Goal: Information Seeking & Learning: Check status

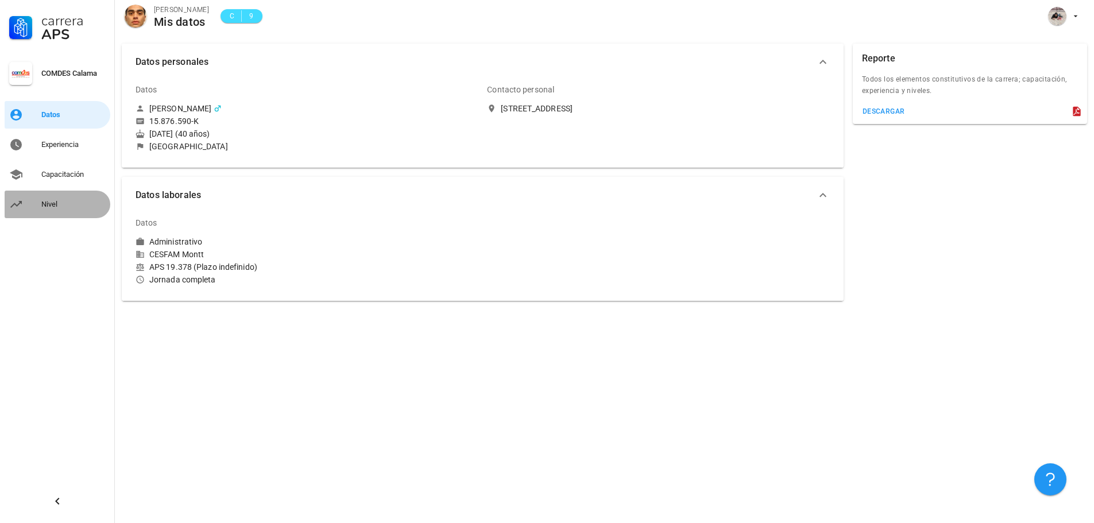
click at [51, 205] on div "Nivel" at bounding box center [73, 204] width 64 height 9
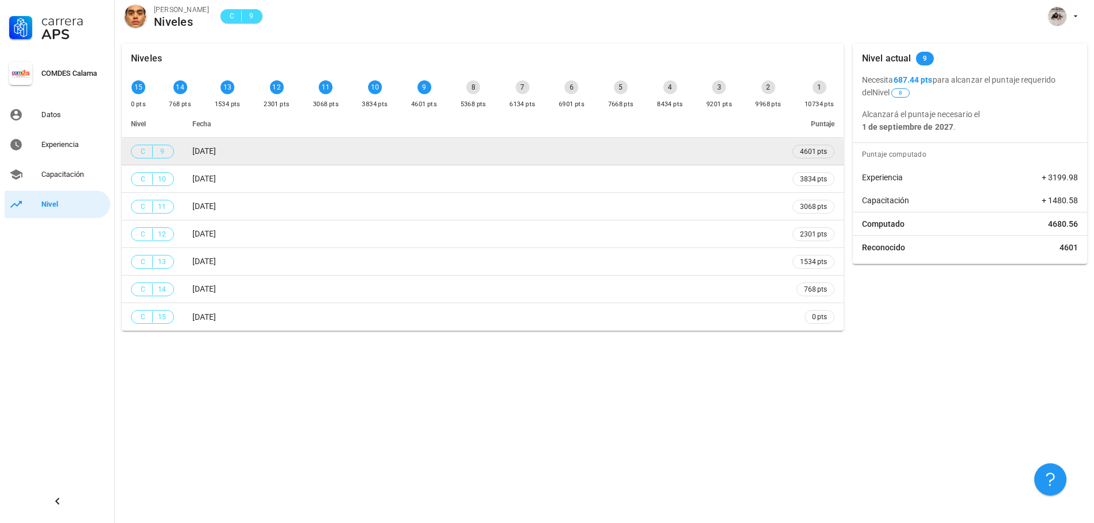
click at [408, 163] on td "[DATE]" at bounding box center [483, 152] width 600 height 28
click at [407, 156] on td "[DATE]" at bounding box center [483, 152] width 600 height 28
click at [408, 155] on td "[DATE]" at bounding box center [483, 152] width 600 height 28
drag, startPoint x: 408, startPoint y: 155, endPoint x: 136, endPoint y: 144, distance: 271.8
click at [400, 156] on td "[DATE]" at bounding box center [483, 152] width 600 height 28
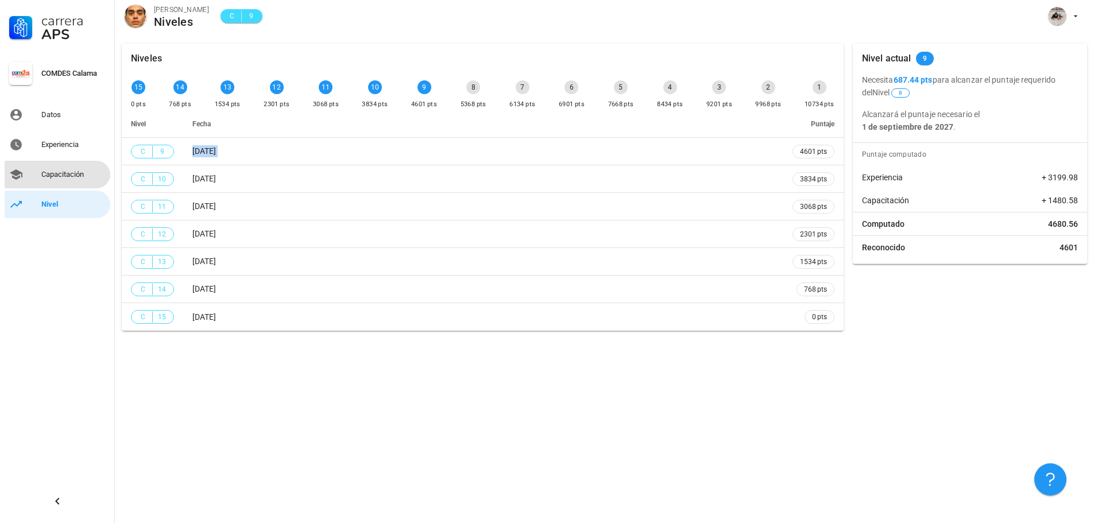
click at [78, 175] on div "Capacitación" at bounding box center [73, 174] width 64 height 9
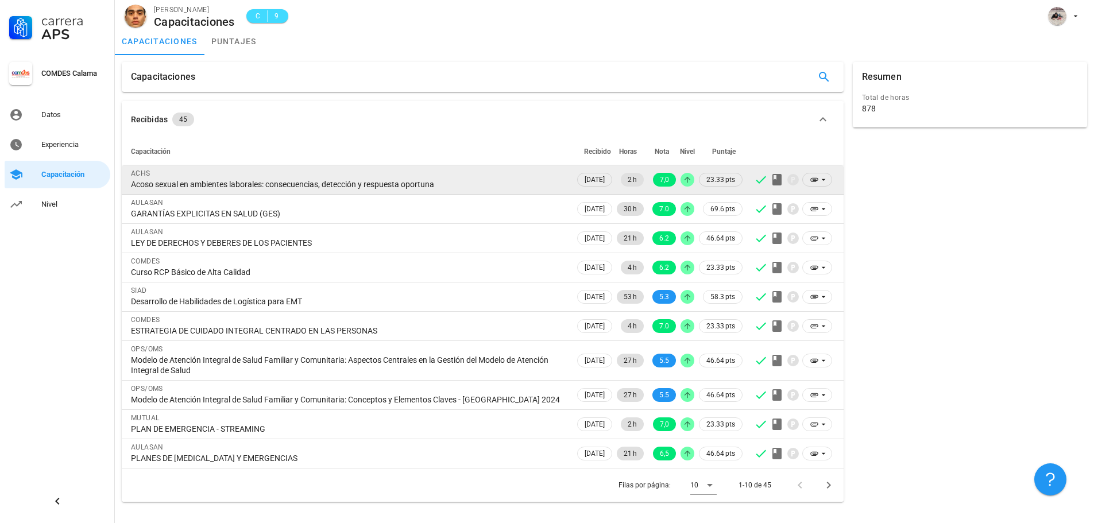
click at [501, 181] on div "Acoso sexual en ambientes laborales: consecuencias, detección y respuesta oport…" at bounding box center [348, 184] width 435 height 10
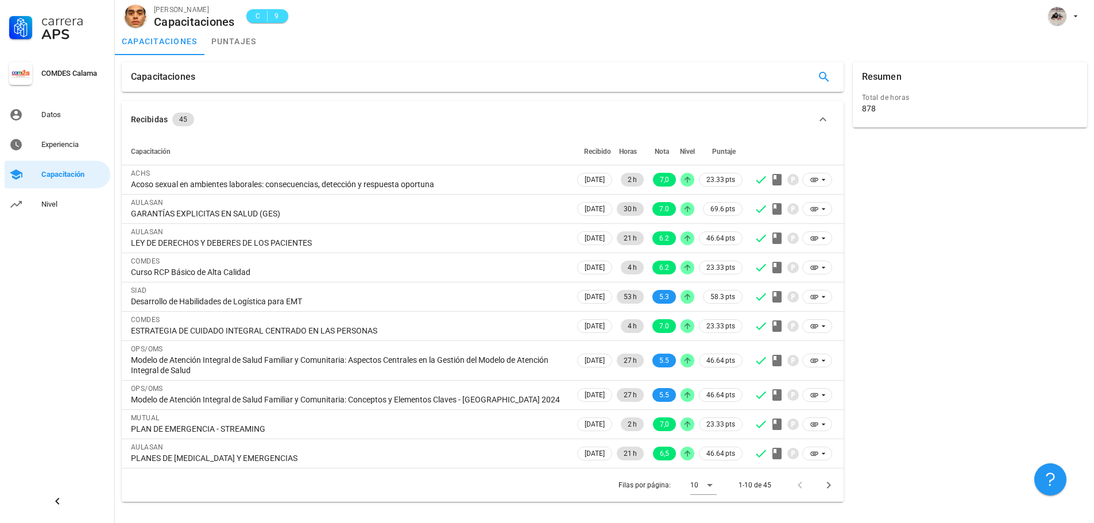
click at [269, 26] on div "C 9" at bounding box center [261, 16] width 53 height 28
click at [241, 45] on link "puntajes" at bounding box center [233, 42] width 59 height 28
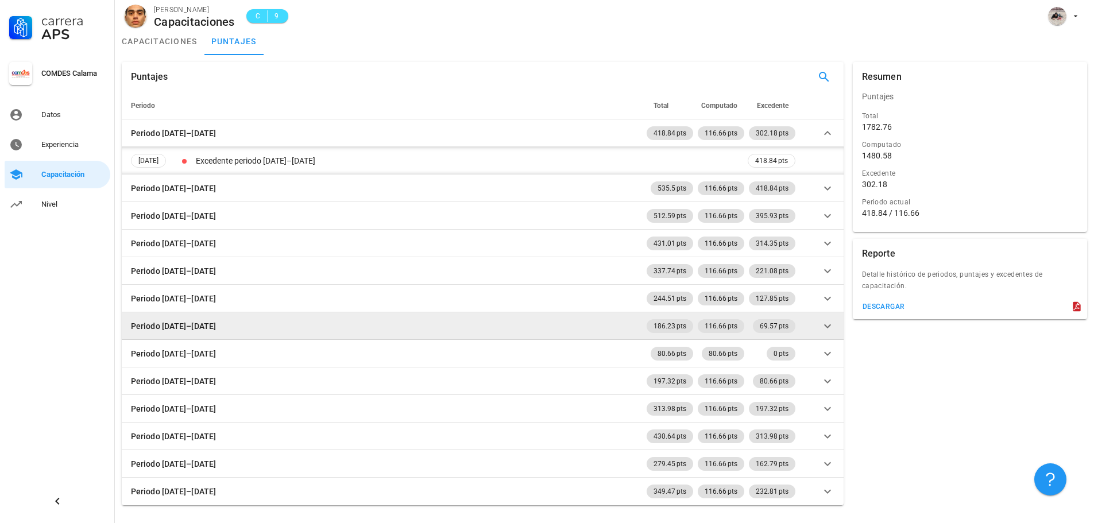
click at [830, 331] on icon at bounding box center [828, 326] width 14 height 14
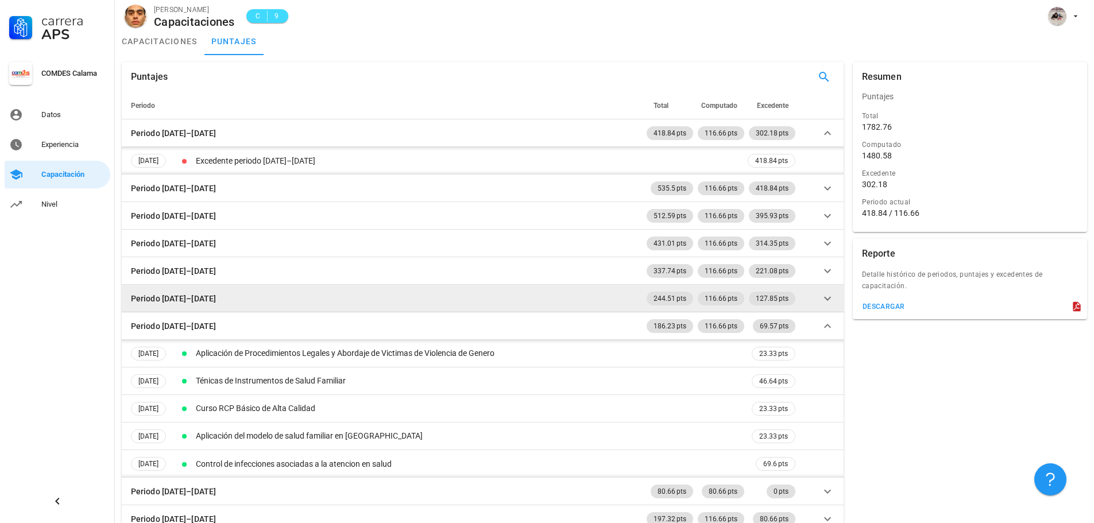
click at [828, 301] on icon at bounding box center [828, 299] width 14 height 14
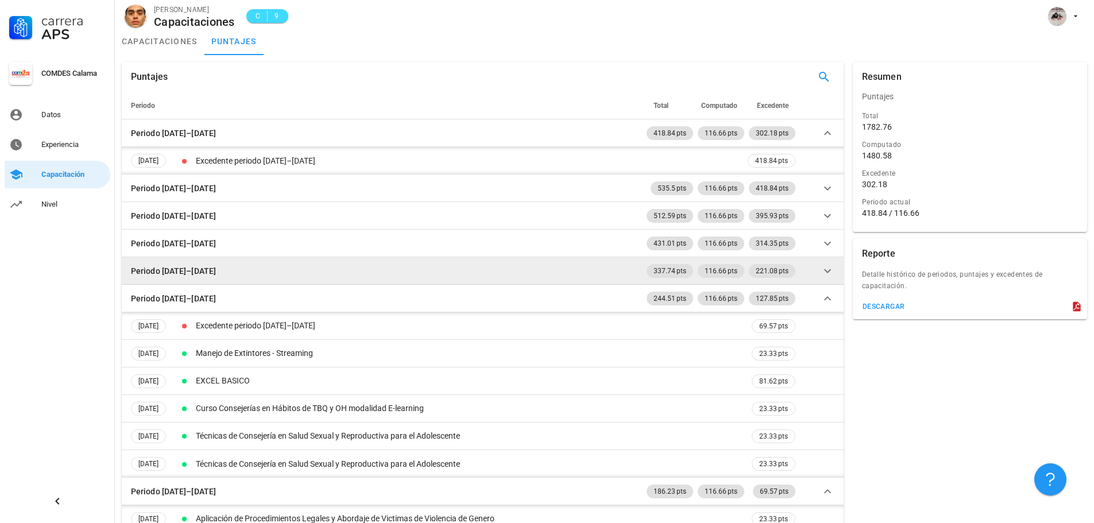
click at [828, 272] on icon at bounding box center [827, 271] width 7 height 4
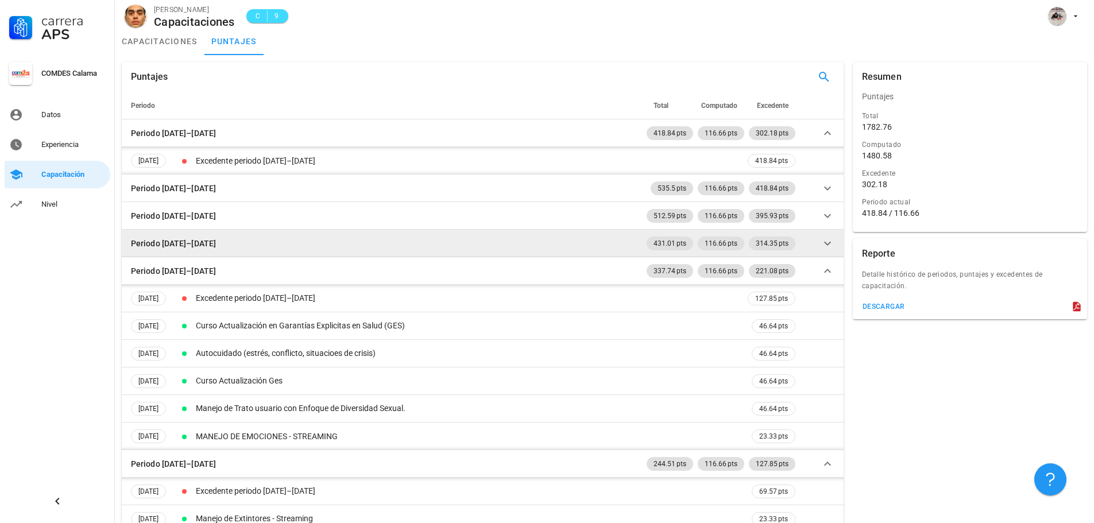
click at [828, 249] on icon at bounding box center [828, 244] width 14 height 14
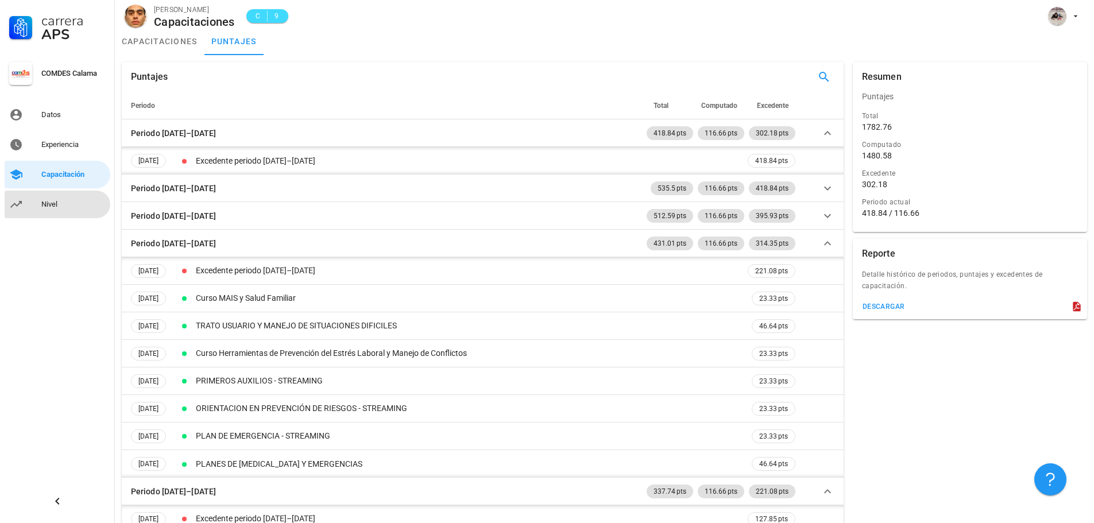
click at [33, 206] on link "Nivel" at bounding box center [58, 205] width 106 height 28
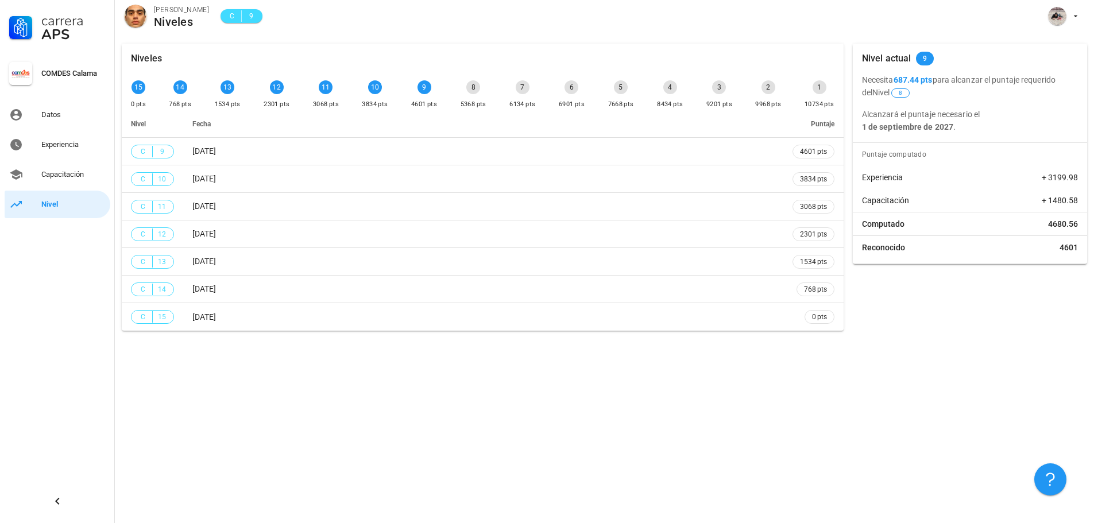
drag, startPoint x: 940, startPoint y: 57, endPoint x: 868, endPoint y: 66, distance: 72.9
click at [868, 66] on div "Nivel actual 9" at bounding box center [970, 59] width 234 height 30
click at [72, 147] on div "Experiencia" at bounding box center [73, 144] width 64 height 9
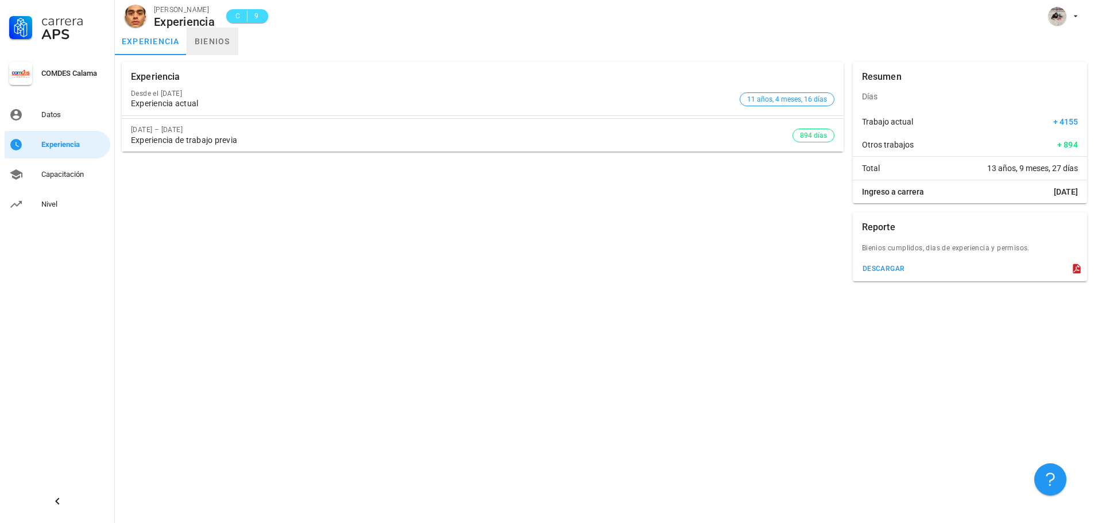
click at [199, 44] on link "bienios" at bounding box center [213, 42] width 52 height 28
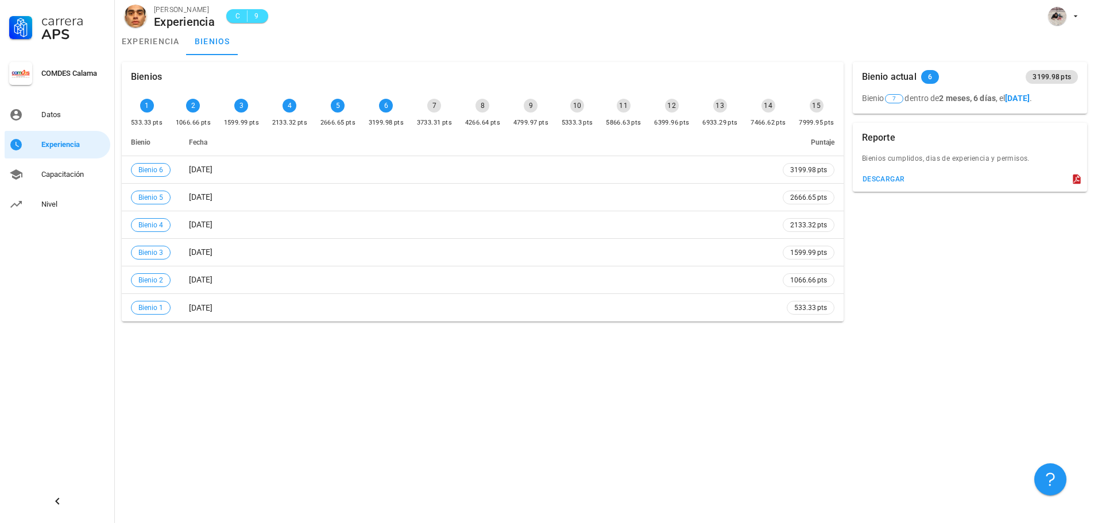
click at [384, 108] on div "6" at bounding box center [386, 106] width 14 height 14
click at [338, 105] on div "5" at bounding box center [338, 106] width 14 height 14
click at [82, 172] on div "Capacitación" at bounding box center [73, 174] width 64 height 9
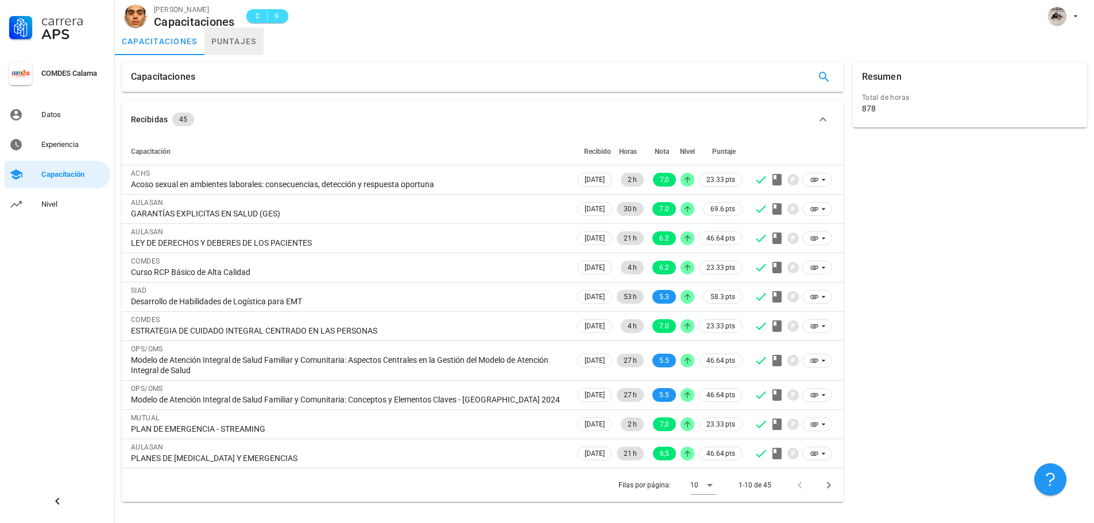
click at [260, 36] on link "puntajes" at bounding box center [233, 42] width 59 height 28
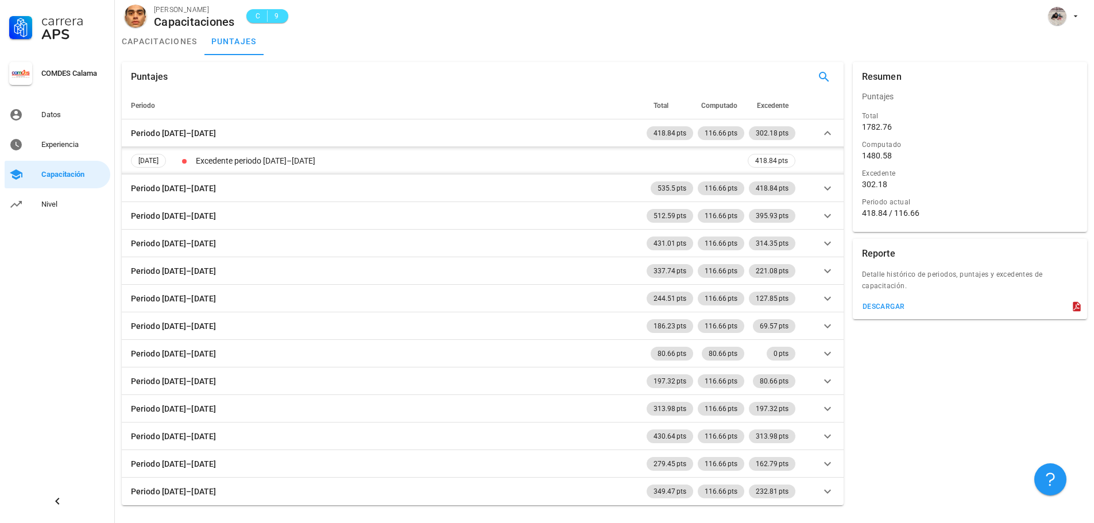
click at [92, 76] on div "COMDES Calama" at bounding box center [73, 73] width 64 height 9
click at [44, 124] on link "Datos" at bounding box center [58, 115] width 106 height 28
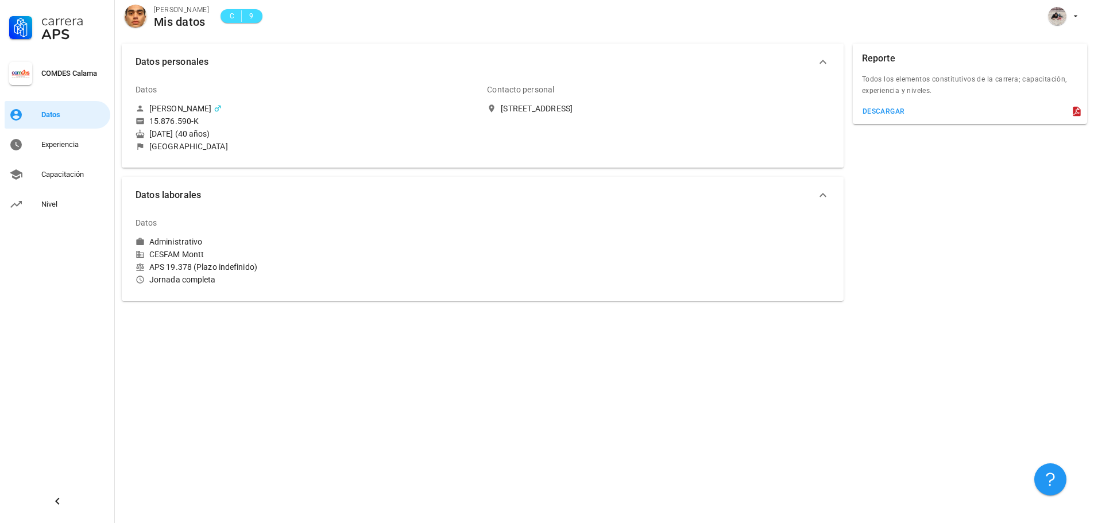
click at [826, 196] on icon "button" at bounding box center [823, 195] width 14 height 14
click at [542, 114] on div "Contacto personal [STREET_ADDRESS]" at bounding box center [657, 114] width 351 height 87
click at [545, 105] on div "[STREET_ADDRESS]" at bounding box center [537, 108] width 72 height 10
click at [515, 107] on div "[STREET_ADDRESS]" at bounding box center [537, 108] width 72 height 10
